Goal: Obtain resource: Download file/media

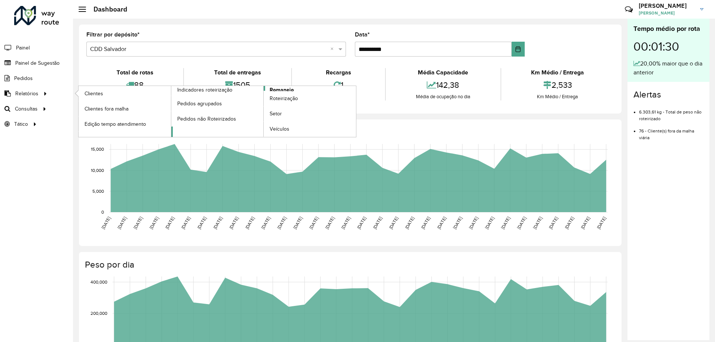
click at [274, 90] on span "Romaneio" at bounding box center [281, 90] width 24 height 8
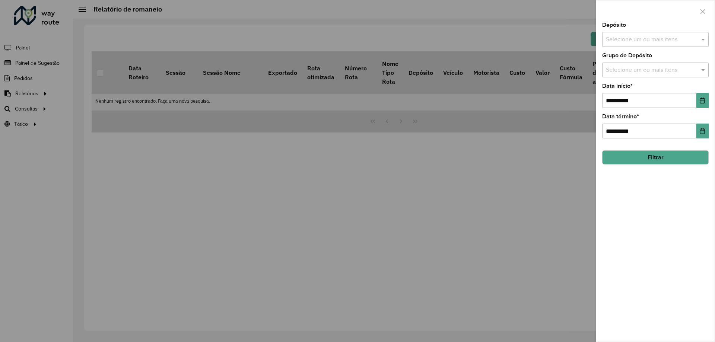
click at [645, 45] on div "Selecione um ou mais itens" at bounding box center [655, 39] width 106 height 15
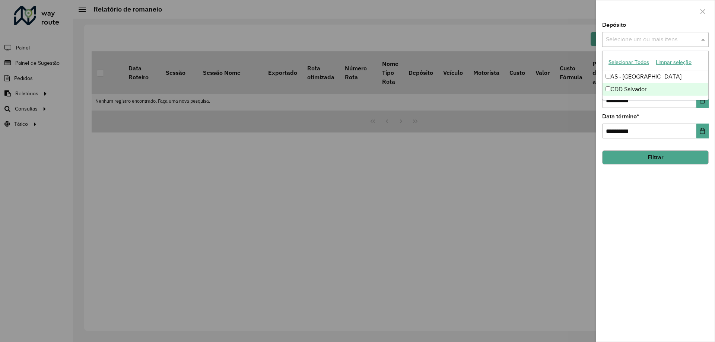
click at [613, 89] on div "CDD Salvador" at bounding box center [655, 89] width 106 height 13
click at [664, 198] on div "**********" at bounding box center [655, 181] width 118 height 319
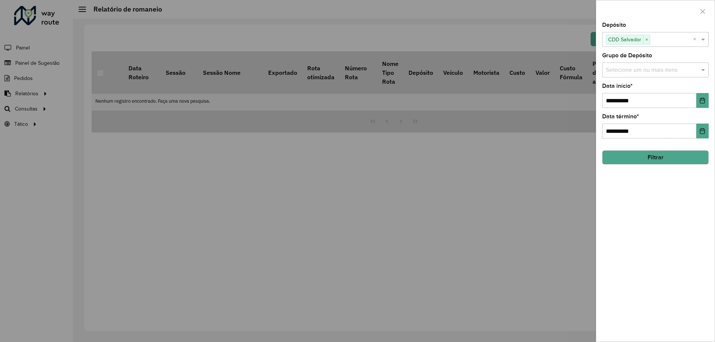
click at [321, 154] on div at bounding box center [357, 171] width 715 height 342
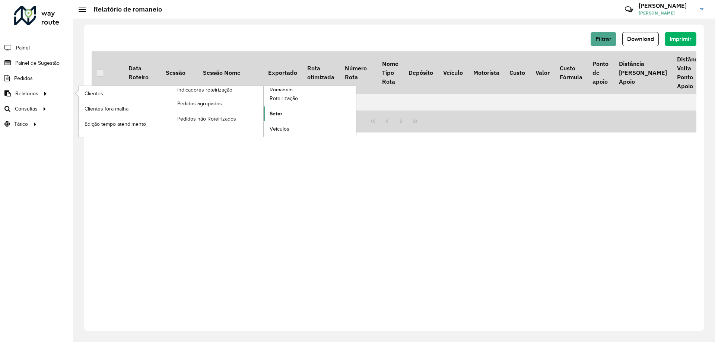
click at [278, 112] on span "Setor" at bounding box center [275, 114] width 13 height 8
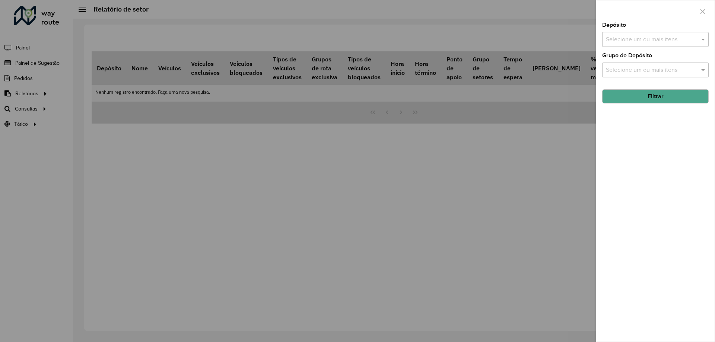
click at [617, 41] on input "text" at bounding box center [651, 39] width 95 height 9
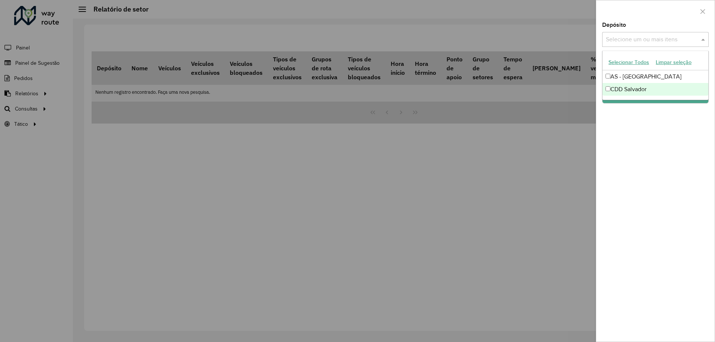
click at [620, 86] on div "CDD Salvador" at bounding box center [655, 89] width 106 height 13
click at [663, 145] on div "Depósito Selecione um ou mais itens CDD Salvador × × Grupo de Depósito Selecion…" at bounding box center [655, 181] width 118 height 319
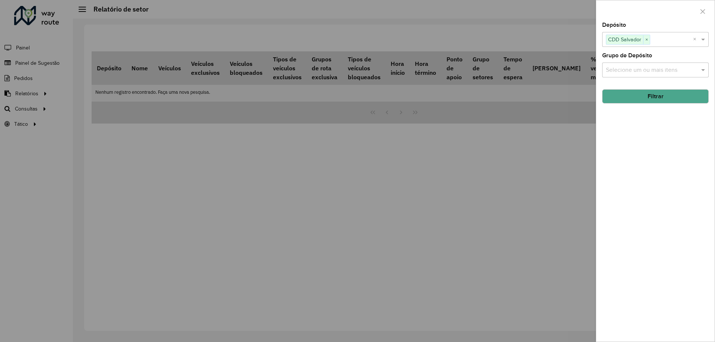
click at [651, 94] on button "Filtrar" at bounding box center [655, 96] width 106 height 14
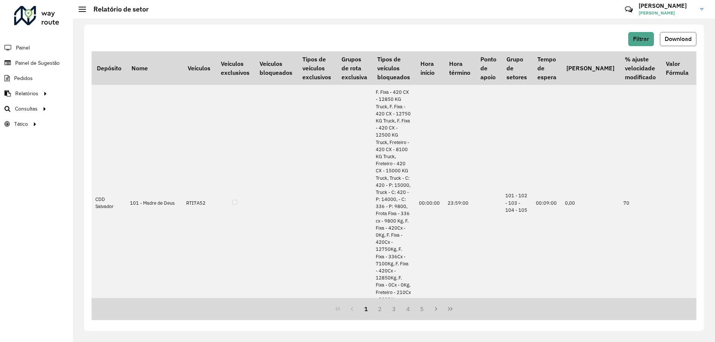
click at [682, 34] on button "Download" at bounding box center [677, 39] width 36 height 14
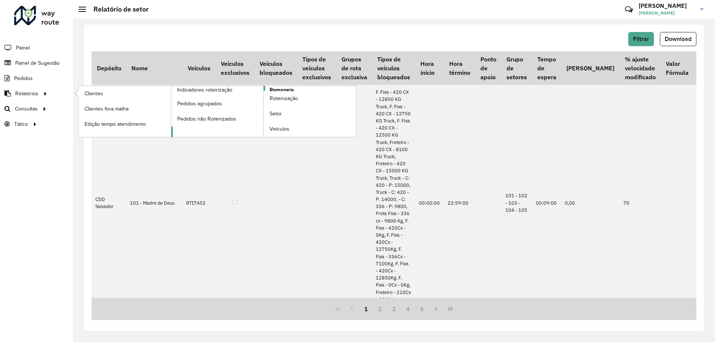
click at [282, 89] on span "Romaneio" at bounding box center [281, 90] width 24 height 8
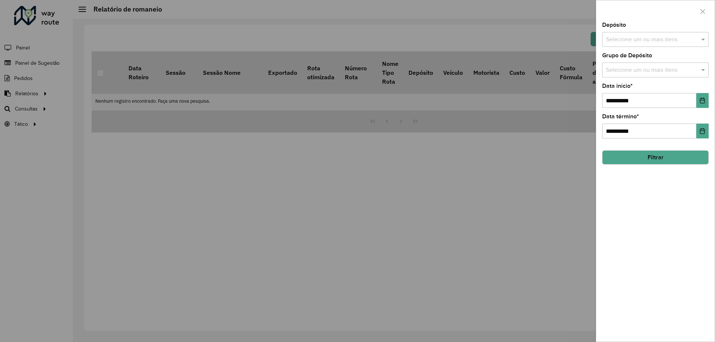
click at [646, 31] on div "Depósito Selecione um ou mais itens" at bounding box center [655, 34] width 106 height 25
click at [643, 35] on input "text" at bounding box center [651, 39] width 95 height 9
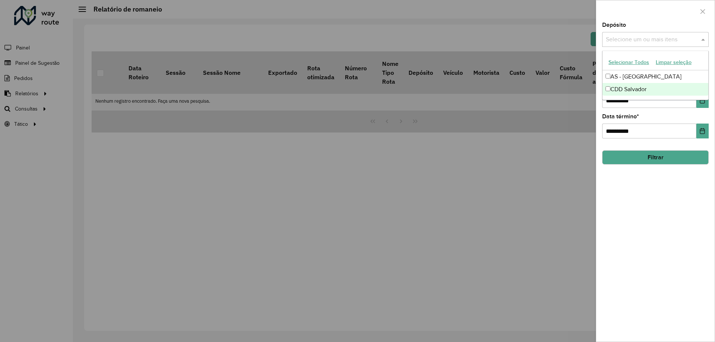
click at [619, 89] on div "CDD Salvador" at bounding box center [655, 89] width 106 height 13
click at [667, 208] on div "**********" at bounding box center [655, 181] width 118 height 319
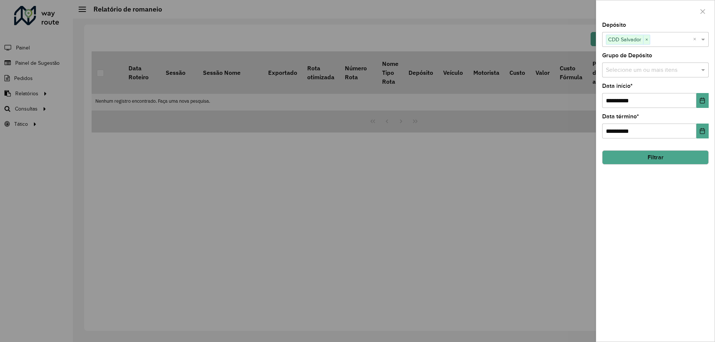
click at [647, 156] on button "Filtrar" at bounding box center [655, 157] width 106 height 14
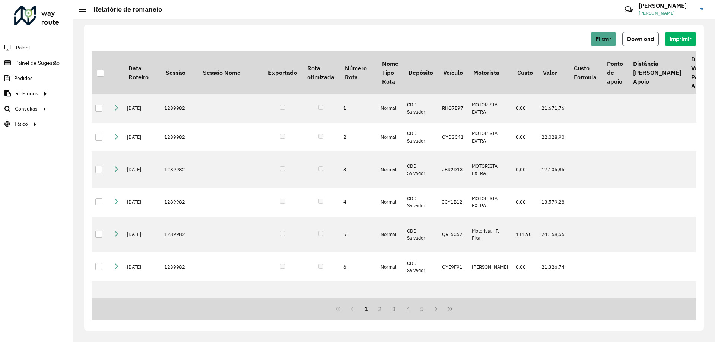
click at [647, 38] on span "Download" at bounding box center [640, 39] width 27 height 6
click at [598, 37] on span "Filtrar" at bounding box center [603, 39] width 16 height 6
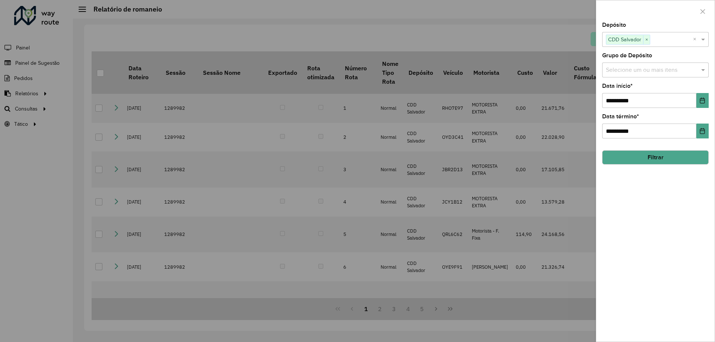
click at [598, 37] on div "**********" at bounding box center [655, 181] width 118 height 319
click at [40, 116] on div at bounding box center [357, 171] width 715 height 342
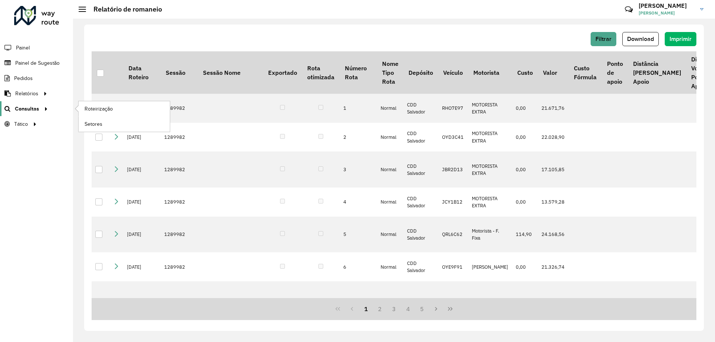
click at [33, 111] on span "Consultas" at bounding box center [27, 109] width 24 height 8
click at [108, 122] on link "Setores" at bounding box center [124, 123] width 91 height 15
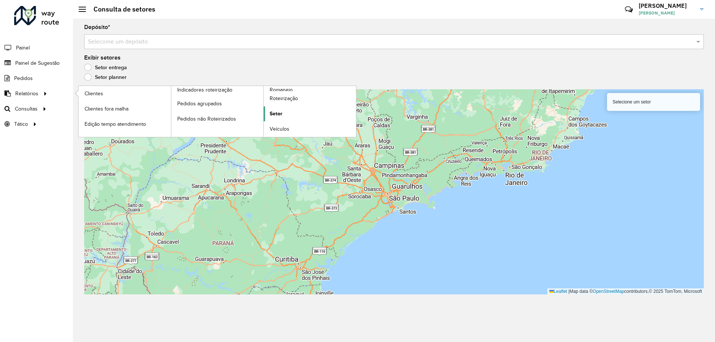
click at [279, 115] on span "Setor" at bounding box center [275, 114] width 13 height 8
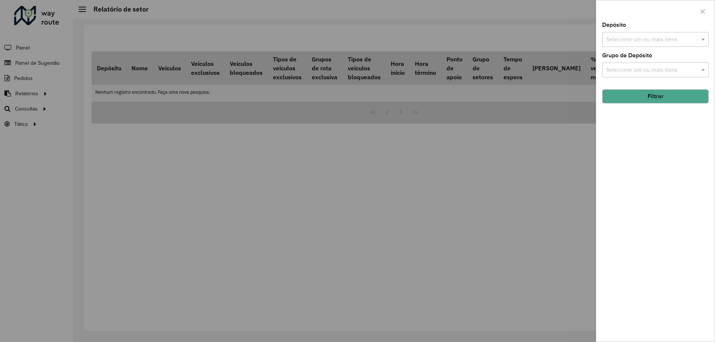
click at [670, 41] on input "text" at bounding box center [651, 39] width 95 height 9
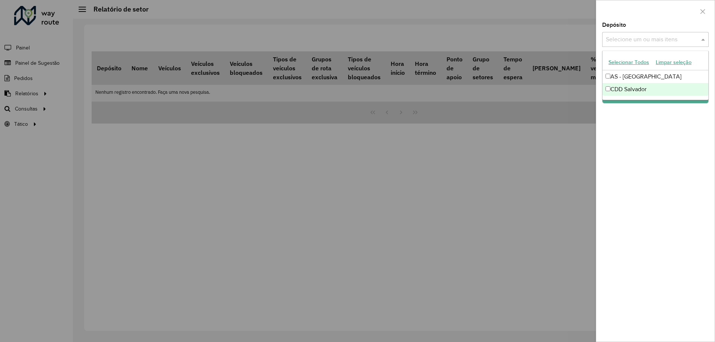
click at [627, 90] on div "CDD Salvador" at bounding box center [655, 89] width 106 height 13
click at [665, 151] on div "Depósito Selecione um ou mais itens CDD Salvador × × Grupo de Depósito Selecion…" at bounding box center [655, 181] width 118 height 319
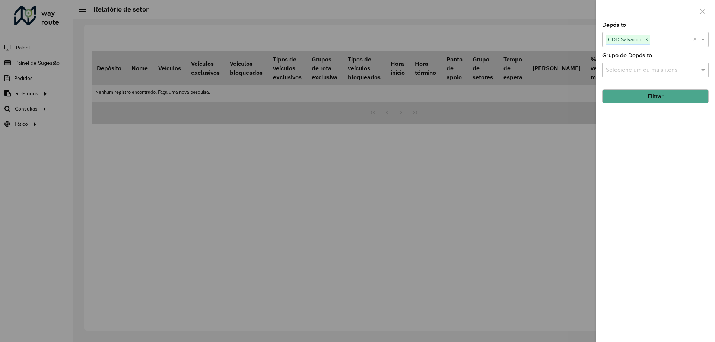
click at [642, 79] on div "Depósito Selecione um ou mais itens CDD Salvador × × Grupo de Depósito Selecion…" at bounding box center [655, 181] width 118 height 319
click at [681, 77] on div "Selecione um ou mais itens" at bounding box center [655, 70] width 106 height 15
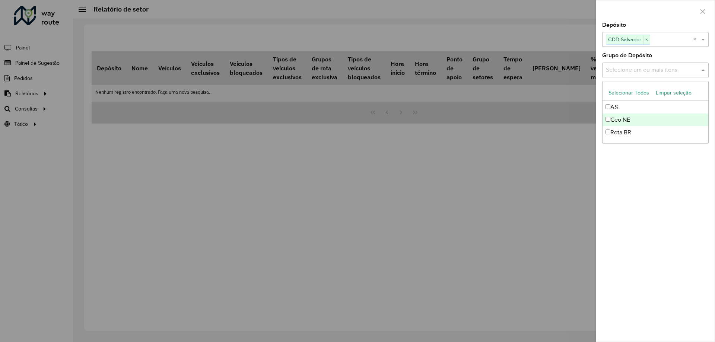
click at [658, 127] on div "Rota BR" at bounding box center [655, 132] width 106 height 13
click at [649, 118] on div "Geo NE" at bounding box center [655, 120] width 106 height 13
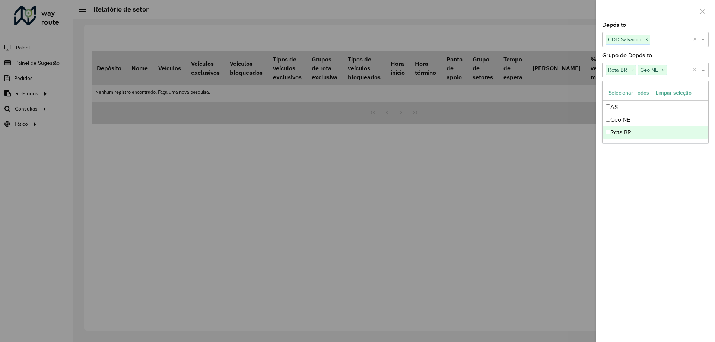
click at [626, 135] on div "Rota BR" at bounding box center [655, 132] width 106 height 13
click at [655, 166] on div "Depósito Selecione um ou mais itens CDD Salvador × × Grupo de Depósito Selecion…" at bounding box center [655, 181] width 118 height 319
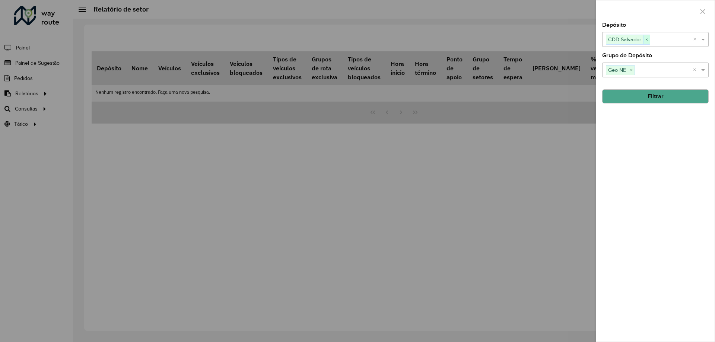
click at [648, 44] on span "×" at bounding box center [646, 39] width 7 height 9
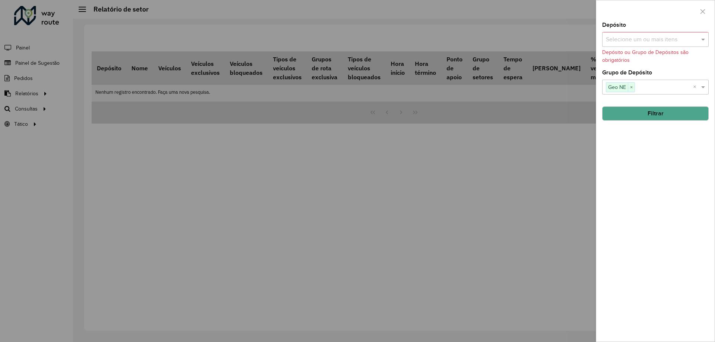
click at [663, 41] on input "text" at bounding box center [651, 39] width 95 height 9
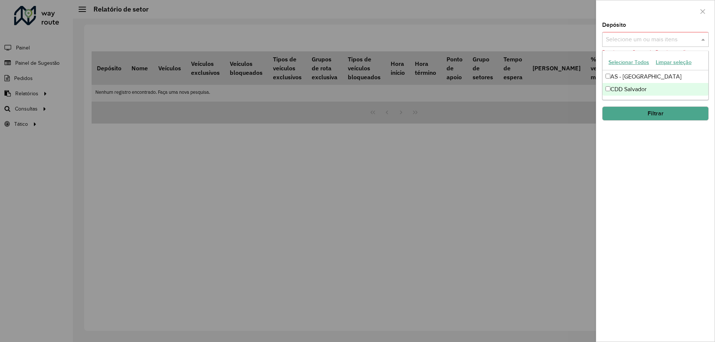
click at [665, 212] on div "Depósito Selecione um ou mais itens Depósito ou Grupo de Depósitos são obrigató…" at bounding box center [655, 181] width 118 height 319
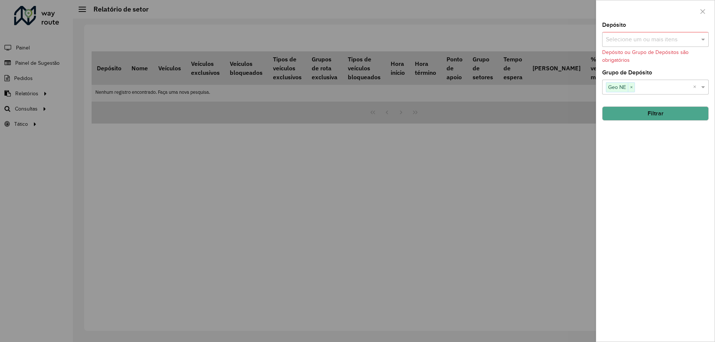
click at [455, 181] on div at bounding box center [357, 171] width 715 height 342
